Goal: Communication & Community: Answer question/provide support

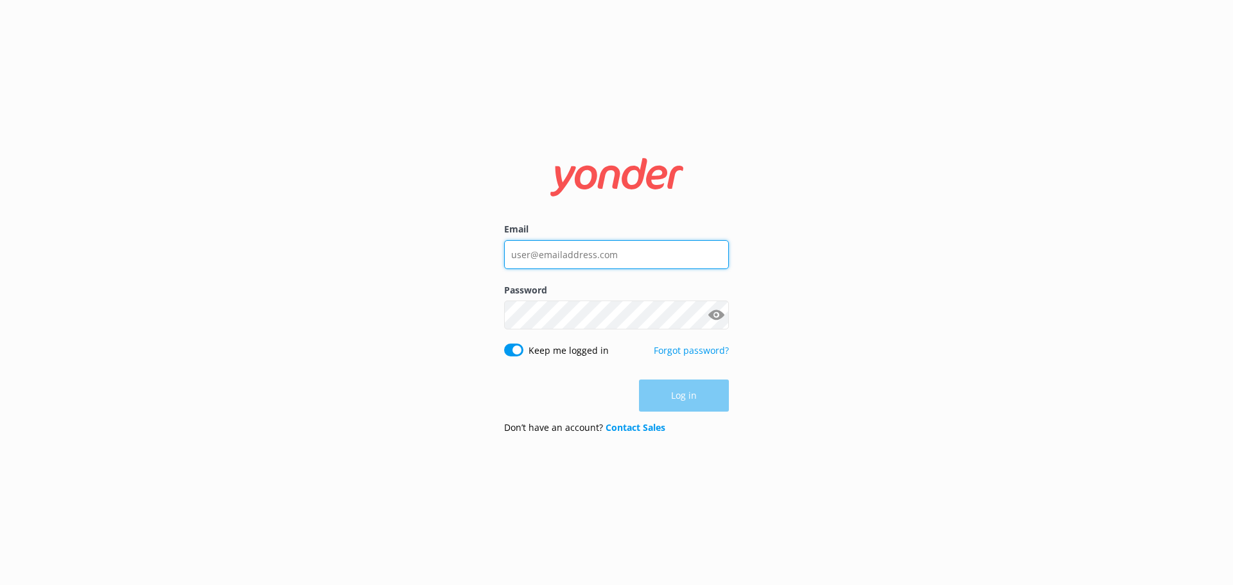
type input "[EMAIL_ADDRESS][DOMAIN_NAME]"
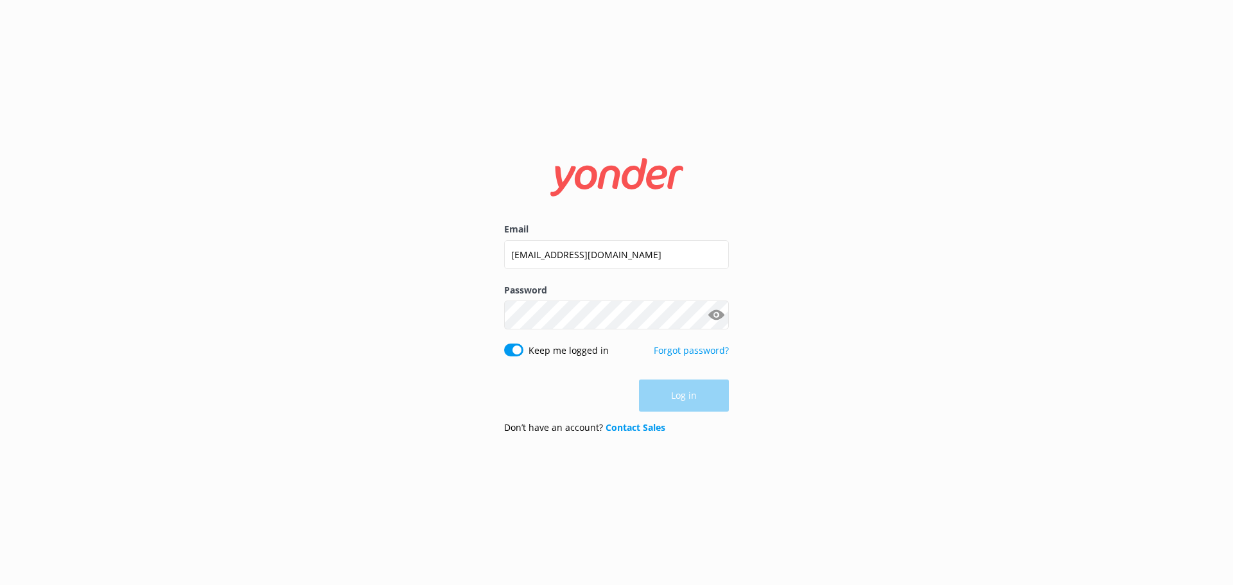
click at [695, 403] on div "Log in" at bounding box center [616, 395] width 225 height 32
click at [684, 397] on button "Log in" at bounding box center [684, 396] width 90 height 32
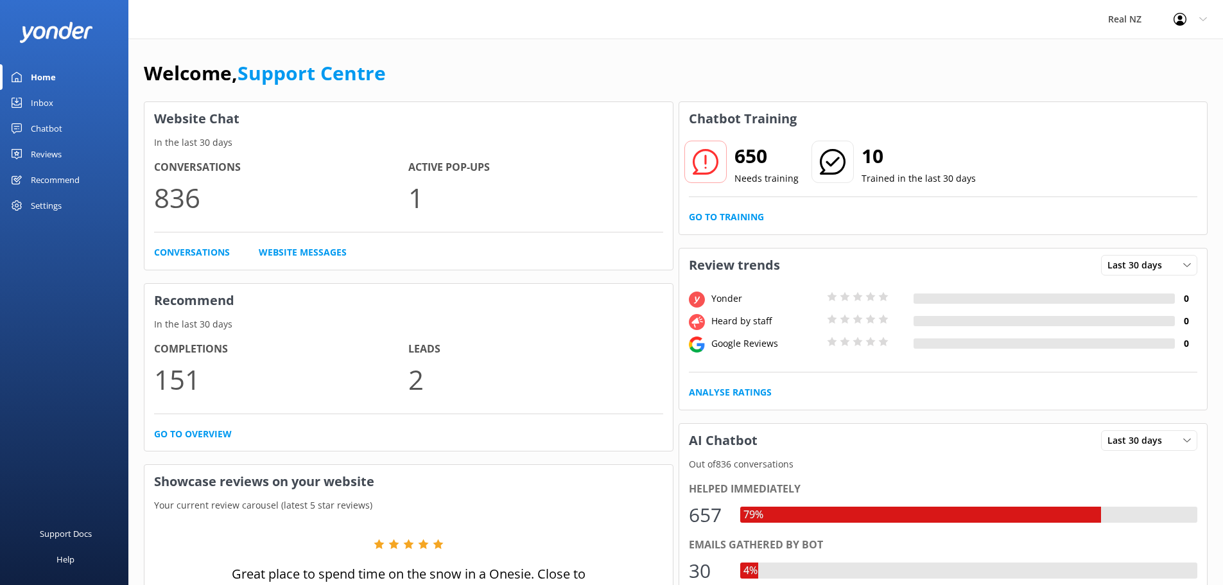
click at [36, 93] on div "Inbox" at bounding box center [42, 103] width 22 height 26
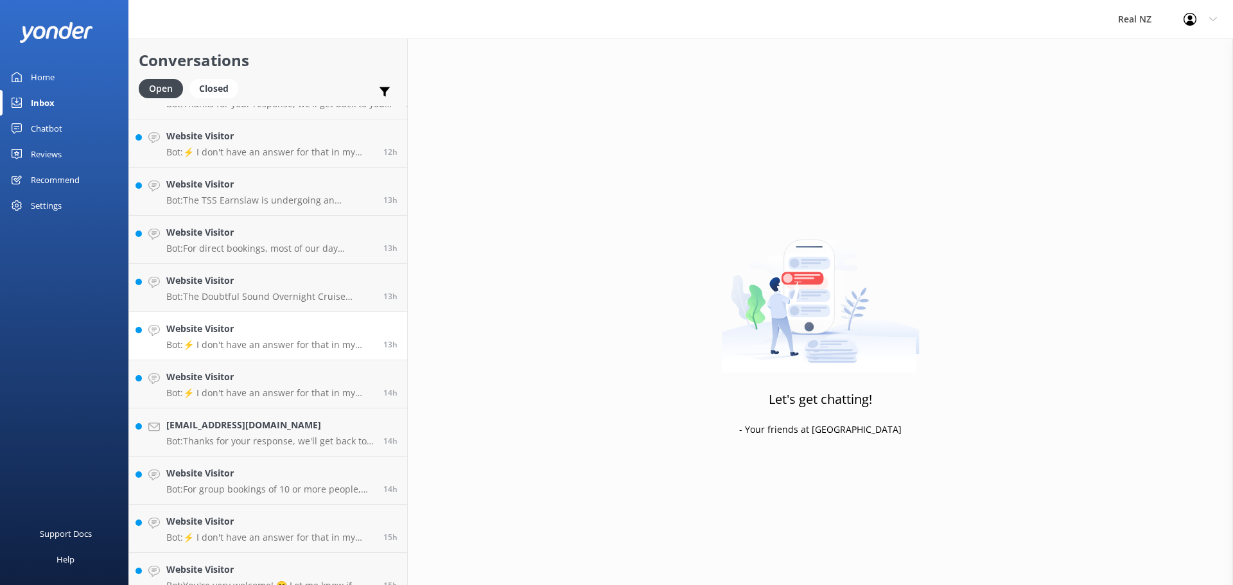
scroll to position [321, 0]
click at [261, 387] on div "[EMAIL_ADDRESS][DOMAIN_NAME] Bot: Thanks for your response, we'll get back to y…" at bounding box center [269, 386] width 207 height 28
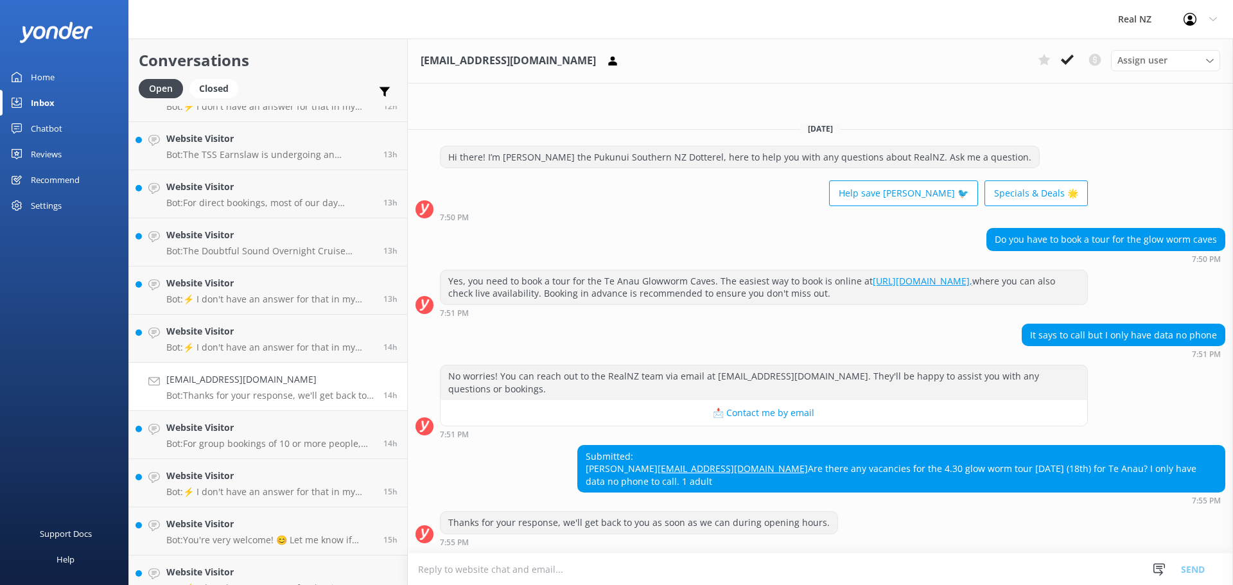
click at [586, 562] on textarea at bounding box center [820, 568] width 825 height 31
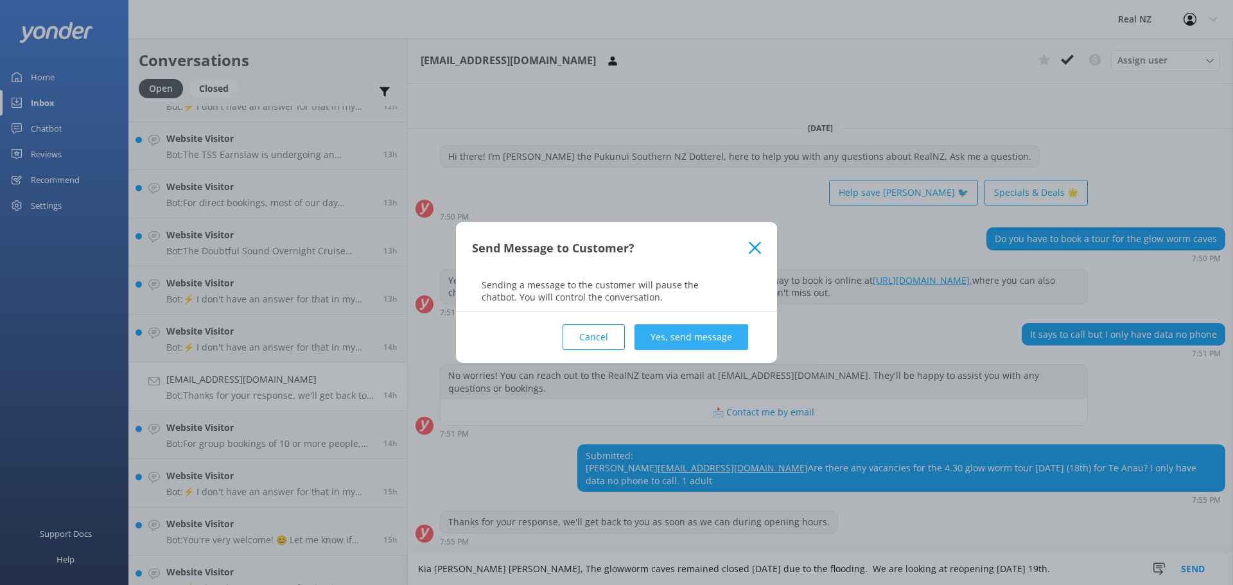
type textarea "Kia [PERSON_NAME] [PERSON_NAME], The glowworm caves remained closed [DATE] due …"
click at [708, 336] on button "Yes, send message" at bounding box center [691, 337] width 114 height 26
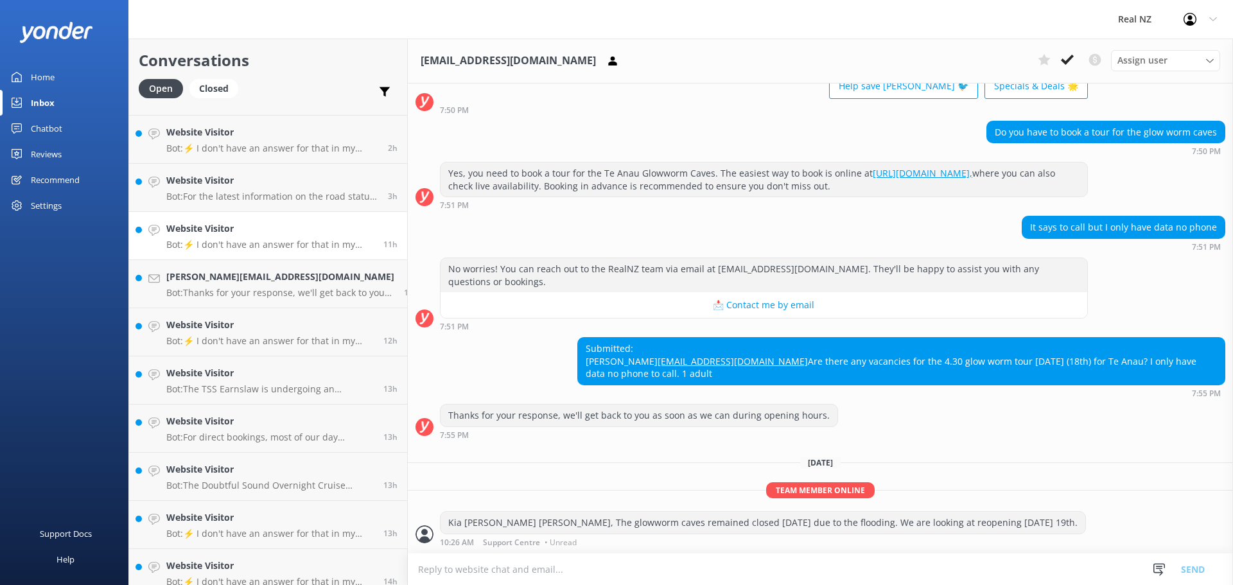
scroll to position [64, 0]
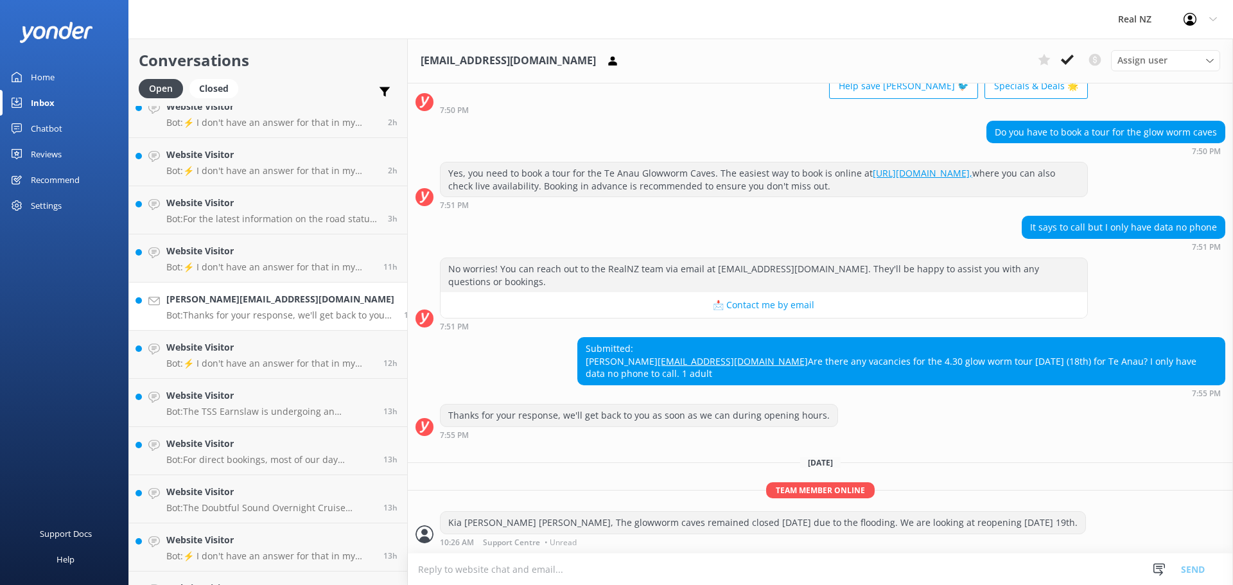
click at [243, 307] on div "[PERSON_NAME][EMAIL_ADDRESS][DOMAIN_NAME] Bot: Thanks for your response, we'll …" at bounding box center [280, 306] width 228 height 28
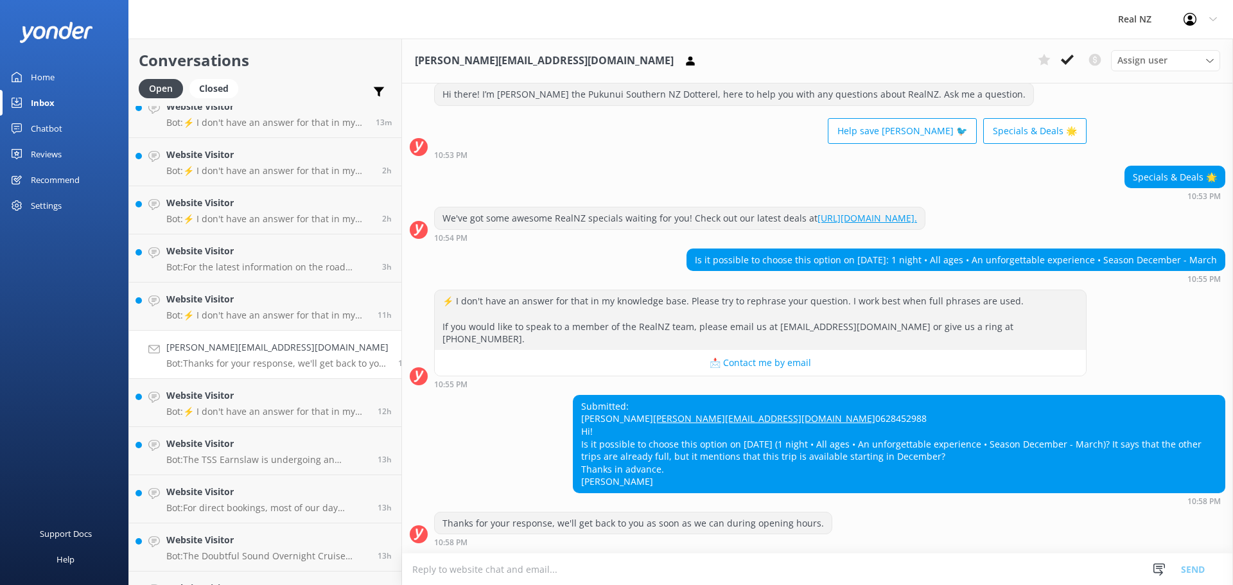
scroll to position [47, 0]
click at [523, 574] on textarea at bounding box center [817, 568] width 831 height 31
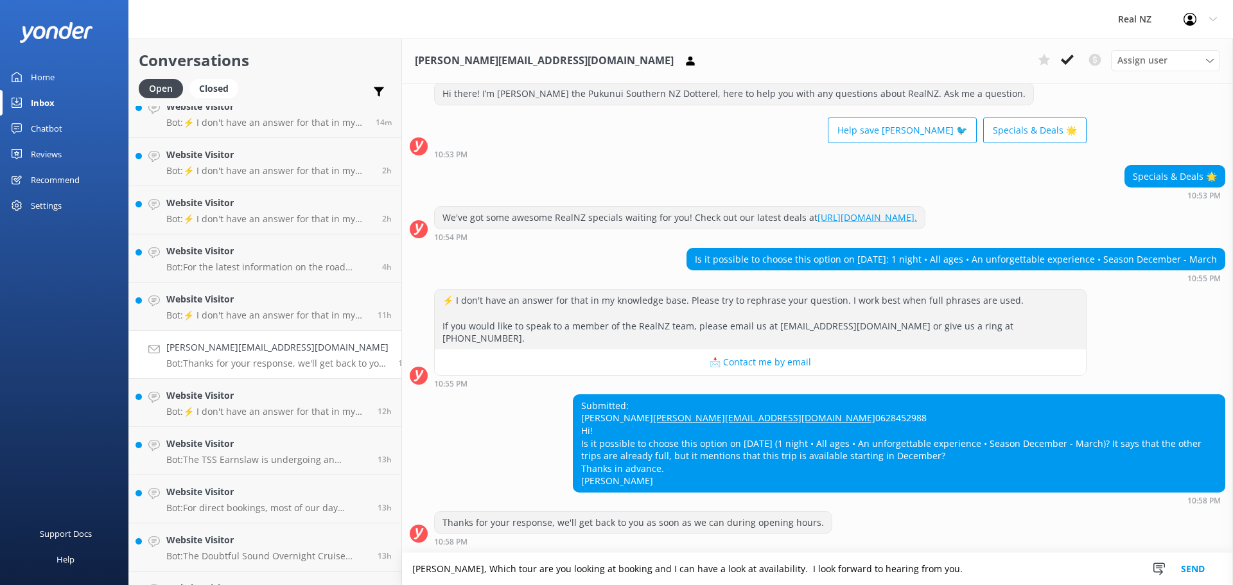
type textarea "[PERSON_NAME], Which tour are you looking at booking and I can have a look at a…"
click at [1187, 561] on button "Send" at bounding box center [1193, 569] width 48 height 32
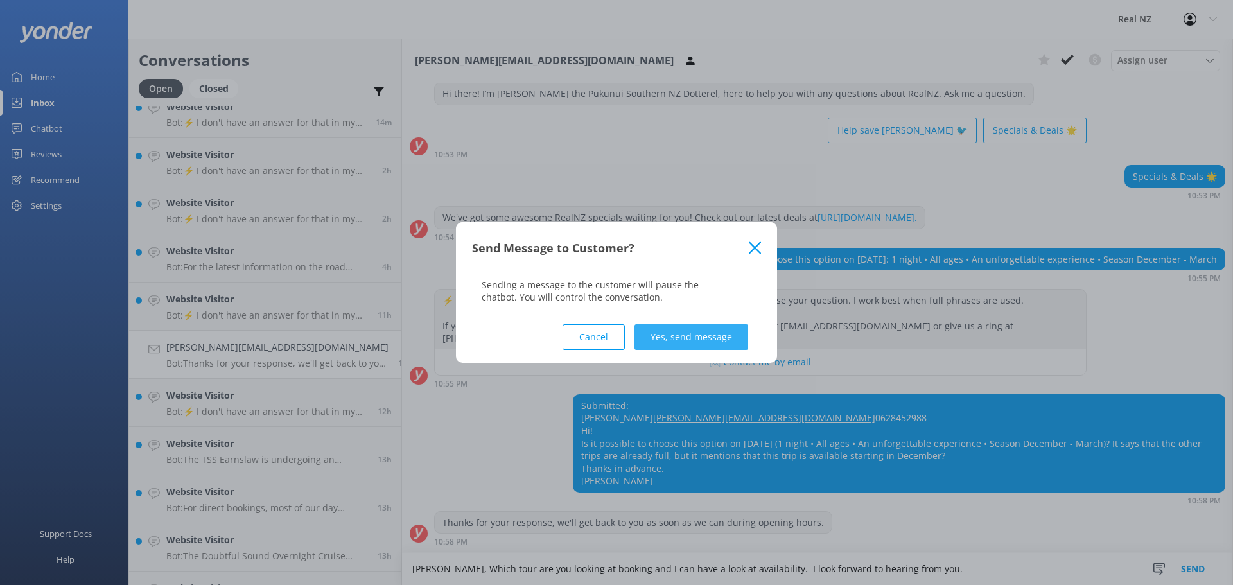
click at [699, 329] on button "Yes, send message" at bounding box center [691, 337] width 114 height 26
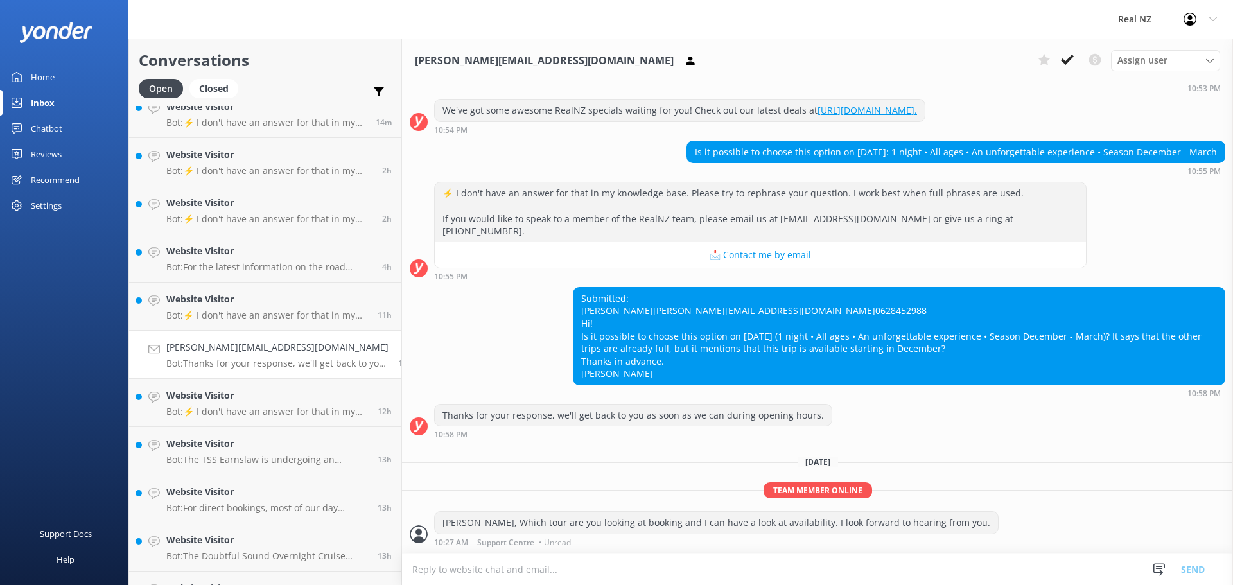
scroll to position [154, 0]
